Goal: Find specific page/section: Find specific page/section

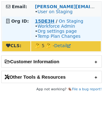
click at [41, 22] on strong "15DE3H" at bounding box center [45, 21] width 20 height 5
click at [37, 23] on strong "15DE3H" at bounding box center [45, 21] width 20 height 5
